Goal: Information Seeking & Learning: Learn about a topic

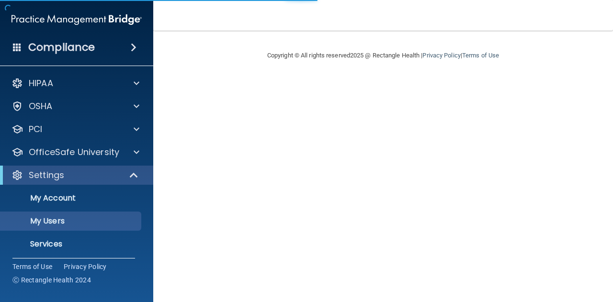
select select "20"
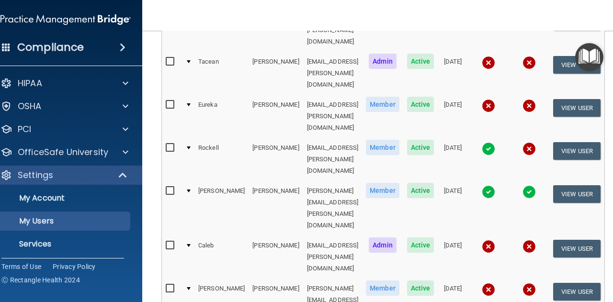
scroll to position [157, 0]
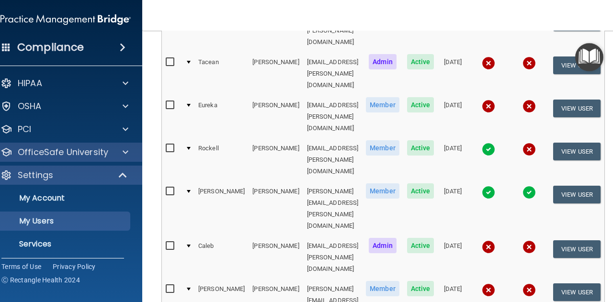
click at [58, 159] on div "OfficeSafe University" at bounding box center [66, 152] width 154 height 19
click at [123, 152] on span at bounding box center [126, 152] width 6 height 11
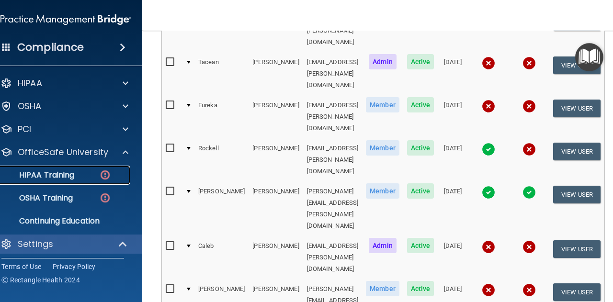
click at [75, 168] on link "HIPAA Training" at bounding box center [54, 175] width 151 height 19
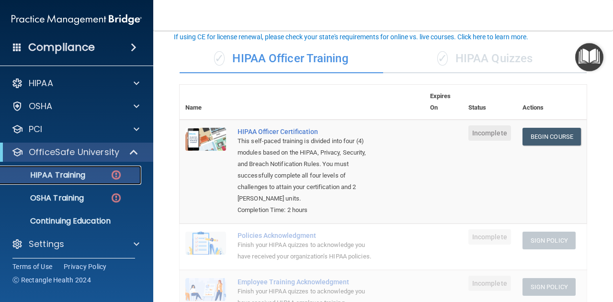
scroll to position [61, 0]
click at [542, 130] on link "Begin Course" at bounding box center [551, 136] width 58 height 18
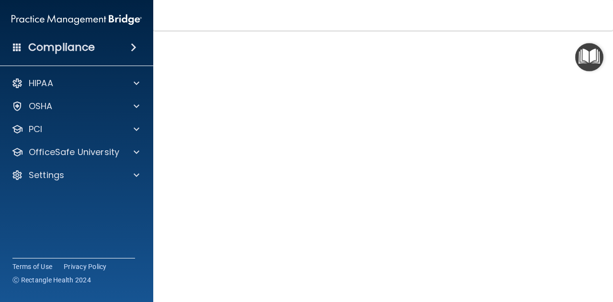
scroll to position [85, 0]
